Goal: Task Accomplishment & Management: Use online tool/utility

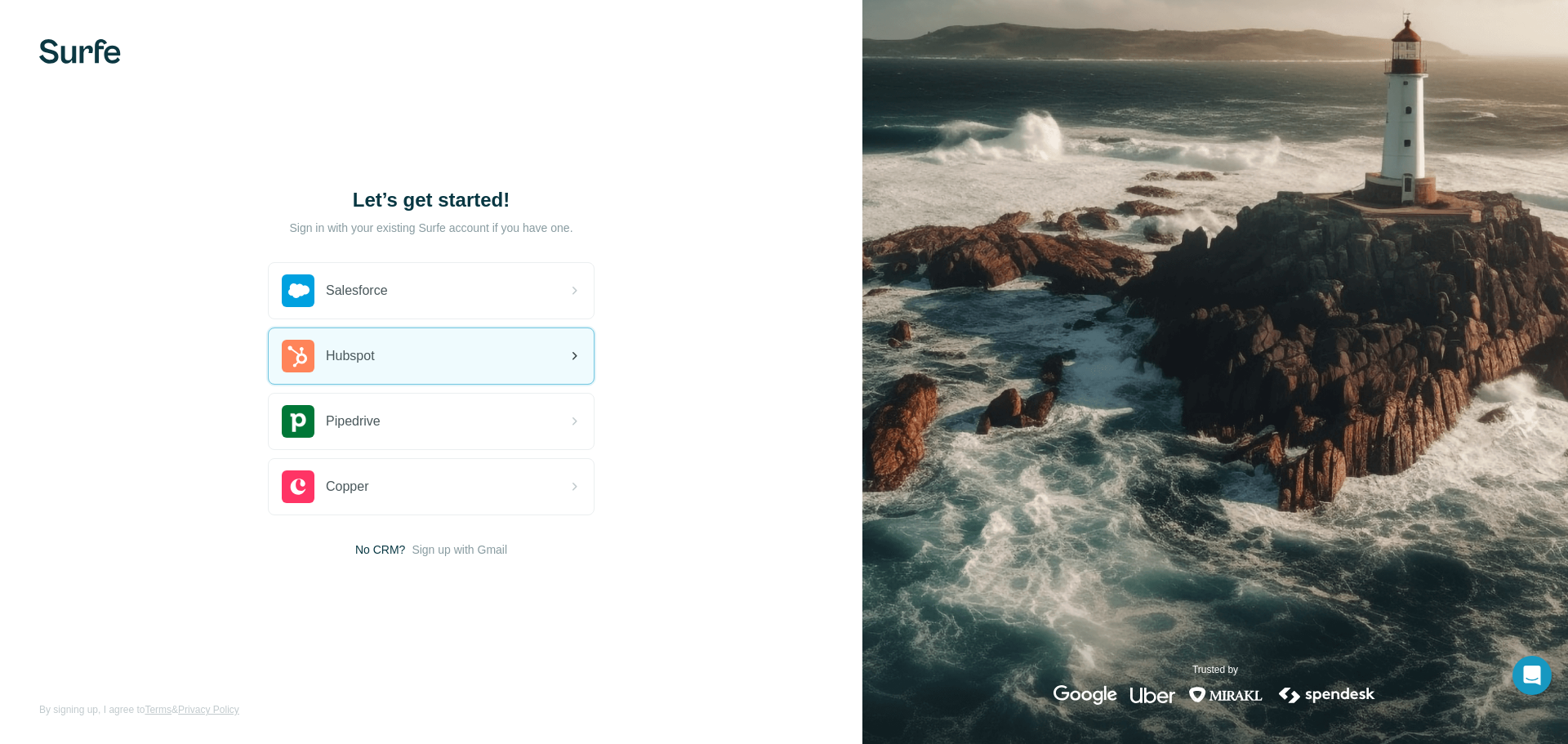
click at [351, 370] on div "Hubspot" at bounding box center [329, 356] width 93 height 33
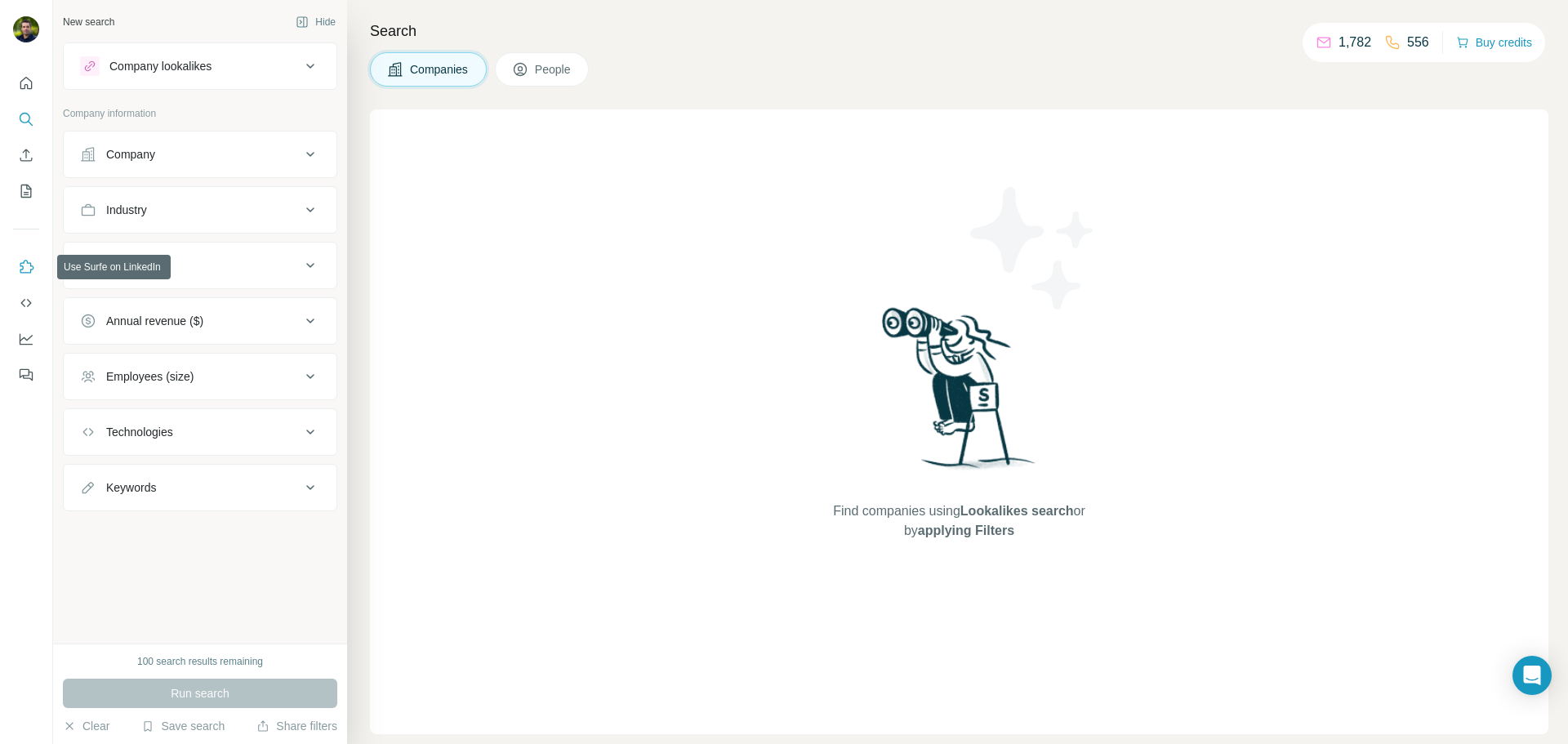
click at [25, 269] on icon "Use Surfe on LinkedIn" at bounding box center [26, 267] width 16 height 16
